Goal: Find specific page/section: Find specific page/section

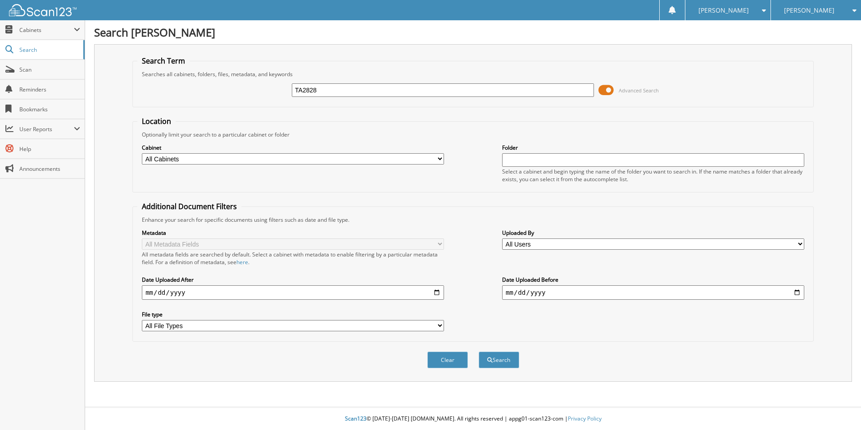
type input "TA2828"
click at [479, 351] on button "Search" at bounding box center [499, 359] width 41 height 17
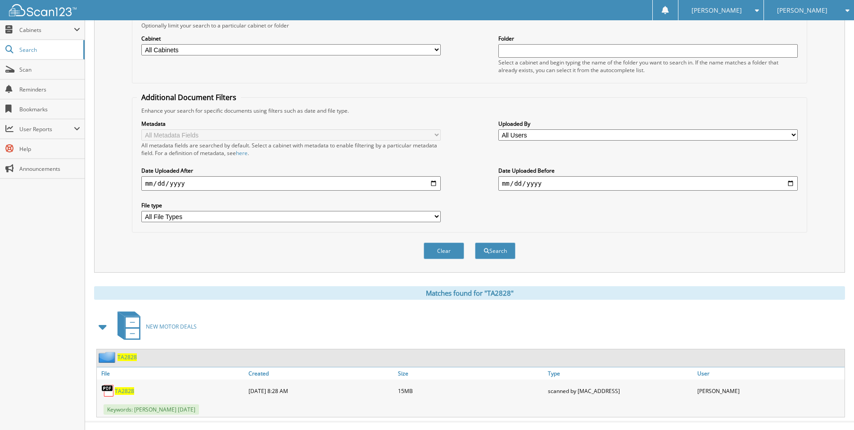
scroll to position [124, 0]
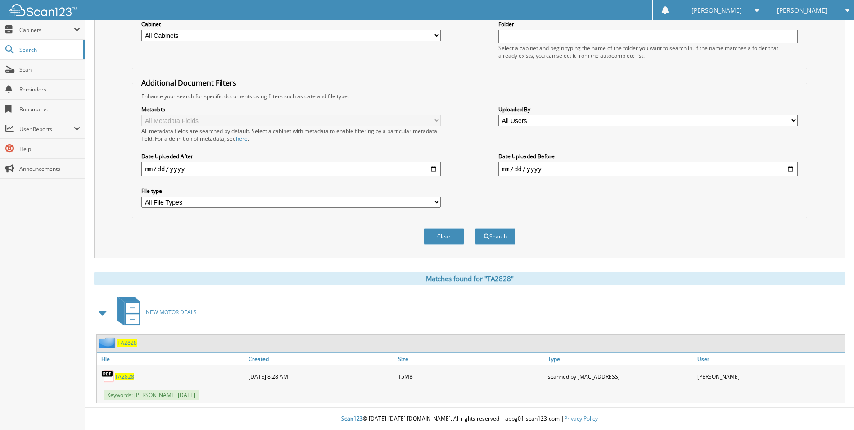
click at [123, 380] on span "TA2828" at bounding box center [124, 376] width 19 height 8
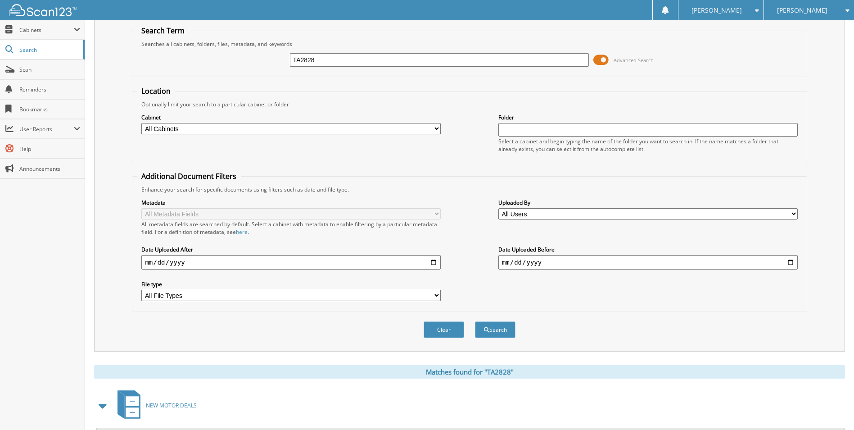
scroll to position [0, 0]
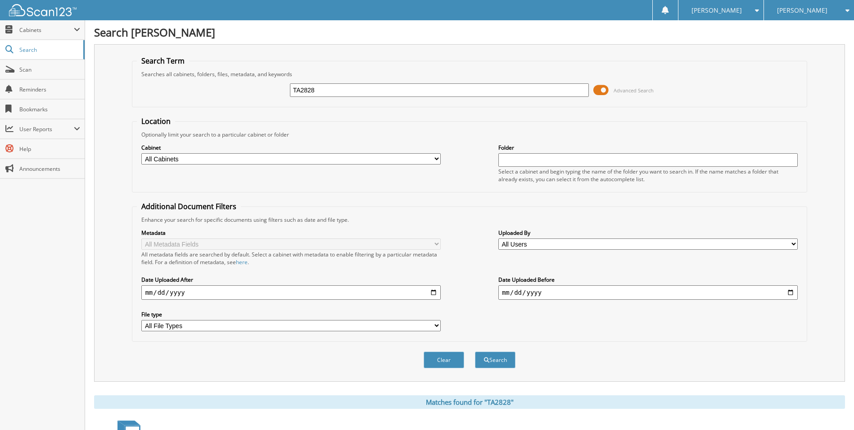
drag, startPoint x: 317, startPoint y: 91, endPoint x: 118, endPoint y: 113, distance: 200.2
click at [121, 112] on div "Search Term Searches all cabinets, folders, files, metadata, and keywords TA282…" at bounding box center [469, 212] width 751 height 337
type input "TA1892"
click at [475, 351] on button "Search" at bounding box center [495, 359] width 41 height 17
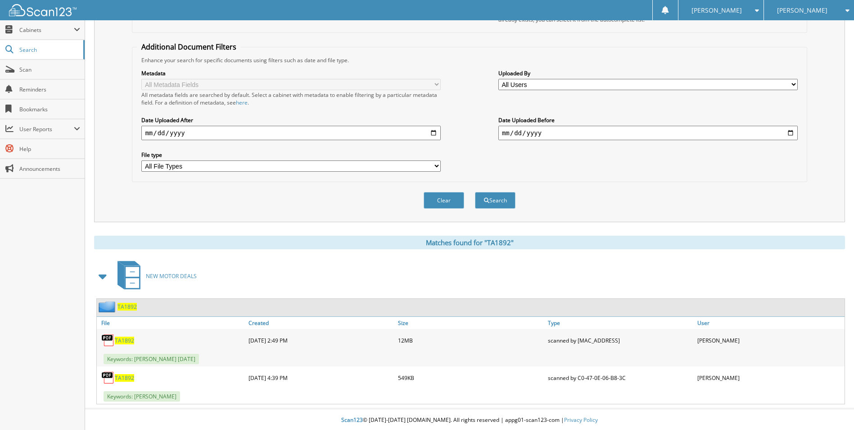
scroll to position [161, 0]
click at [121, 375] on span "TA1892" at bounding box center [124, 376] width 19 height 8
click at [117, 339] on span "TA1892" at bounding box center [124, 339] width 19 height 8
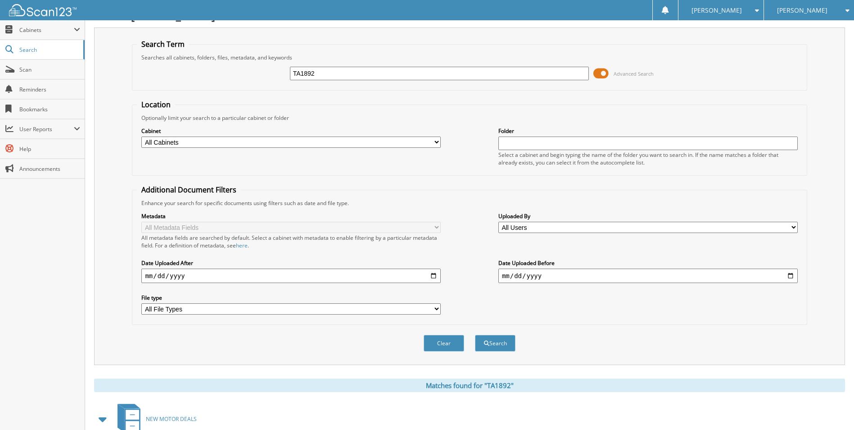
scroll to position [0, 0]
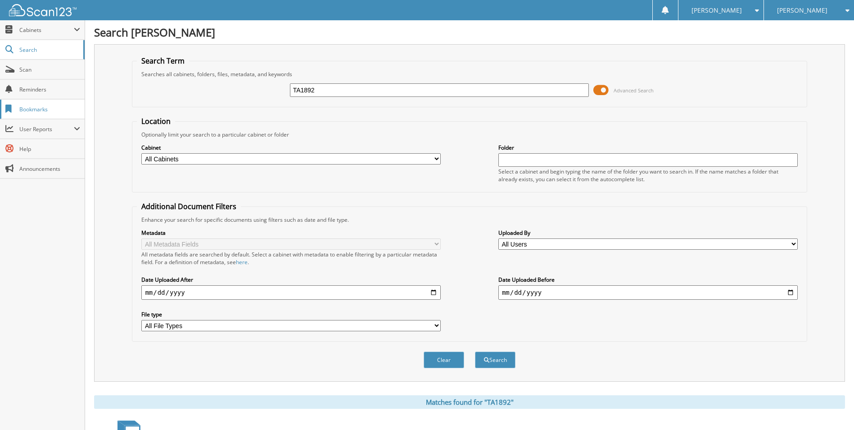
drag, startPoint x: 316, startPoint y: 91, endPoint x: 39, endPoint y: 107, distance: 277.0
click at [44, 107] on body "Kalei E. Settings Logout Milton Ruben Chevrolet Milton Ruben Chrysler Milton Ru…" at bounding box center [427, 295] width 854 height 590
type input "TA2634"
click at [475, 351] on button "Search" at bounding box center [495, 359] width 41 height 17
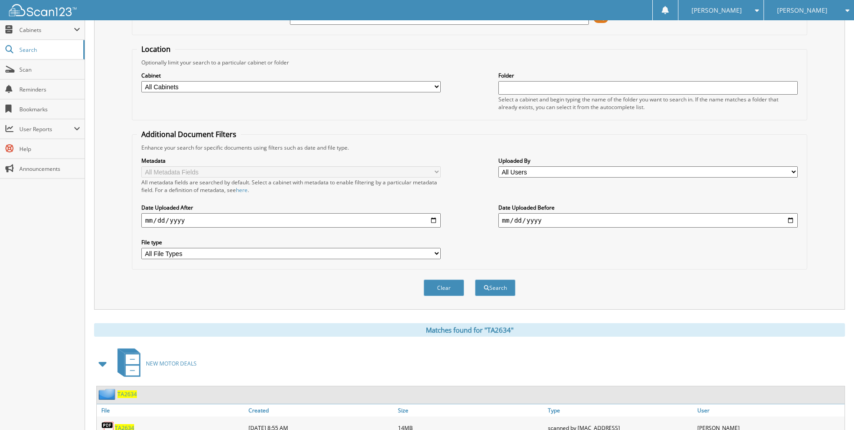
scroll to position [124, 0]
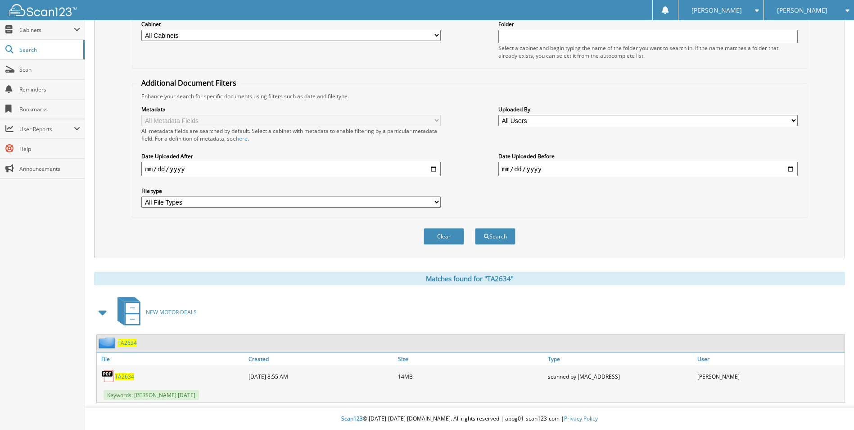
click at [120, 377] on span "TA2634" at bounding box center [124, 376] width 19 height 8
